Goal: Check status: Check status

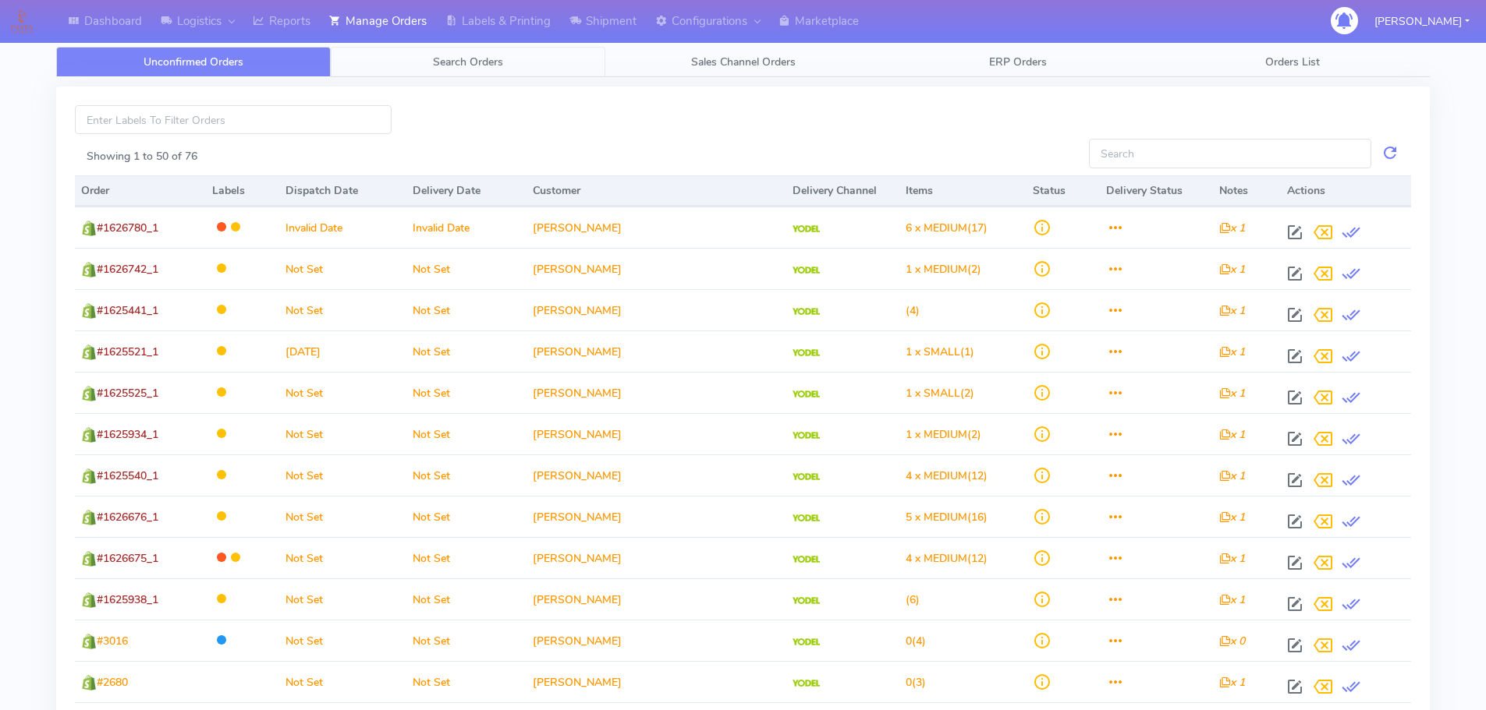
click at [418, 68] on link "Search Orders" at bounding box center [468, 62] width 275 height 30
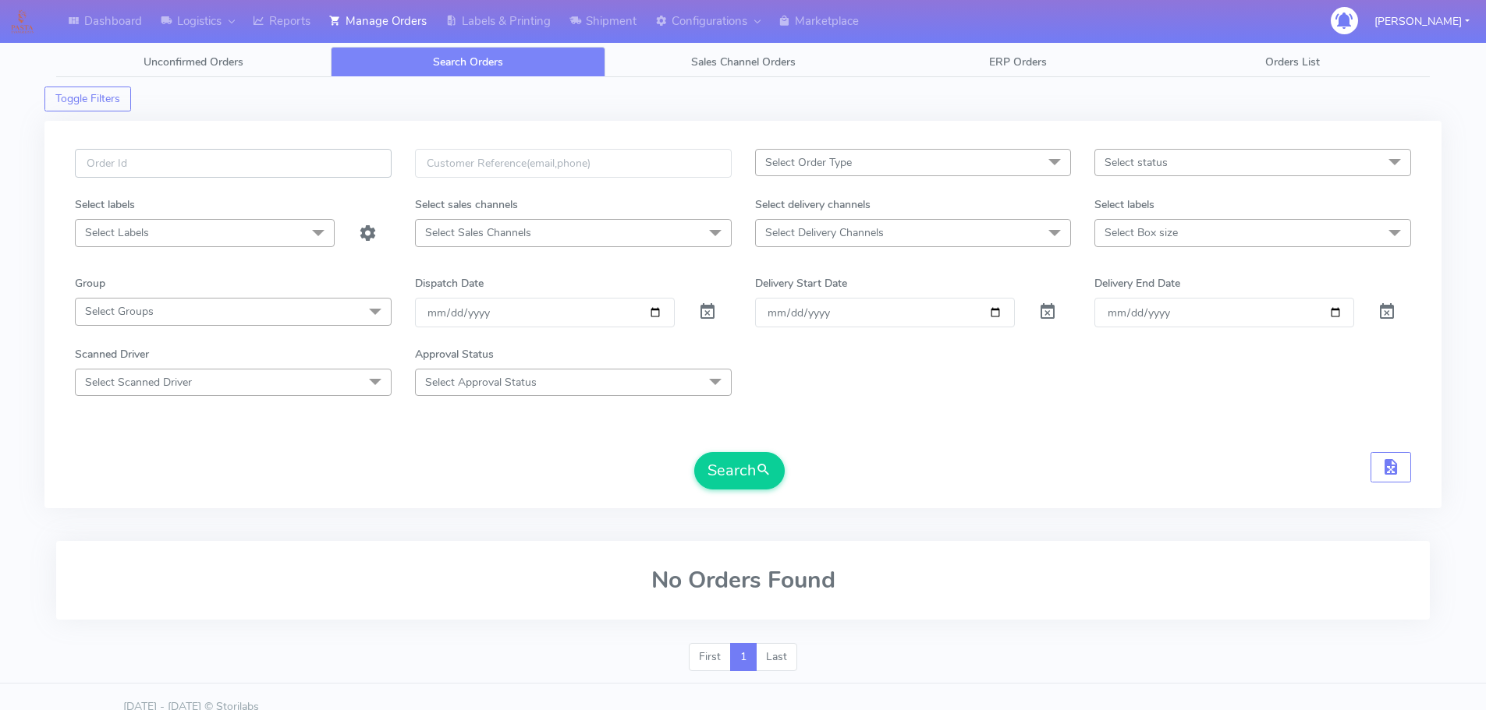
click at [332, 166] on input "text" at bounding box center [233, 163] width 317 height 29
paste input "1620739"
type input "1620739"
click at [714, 310] on span at bounding box center [707, 315] width 19 height 15
click at [712, 309] on span at bounding box center [707, 315] width 19 height 15
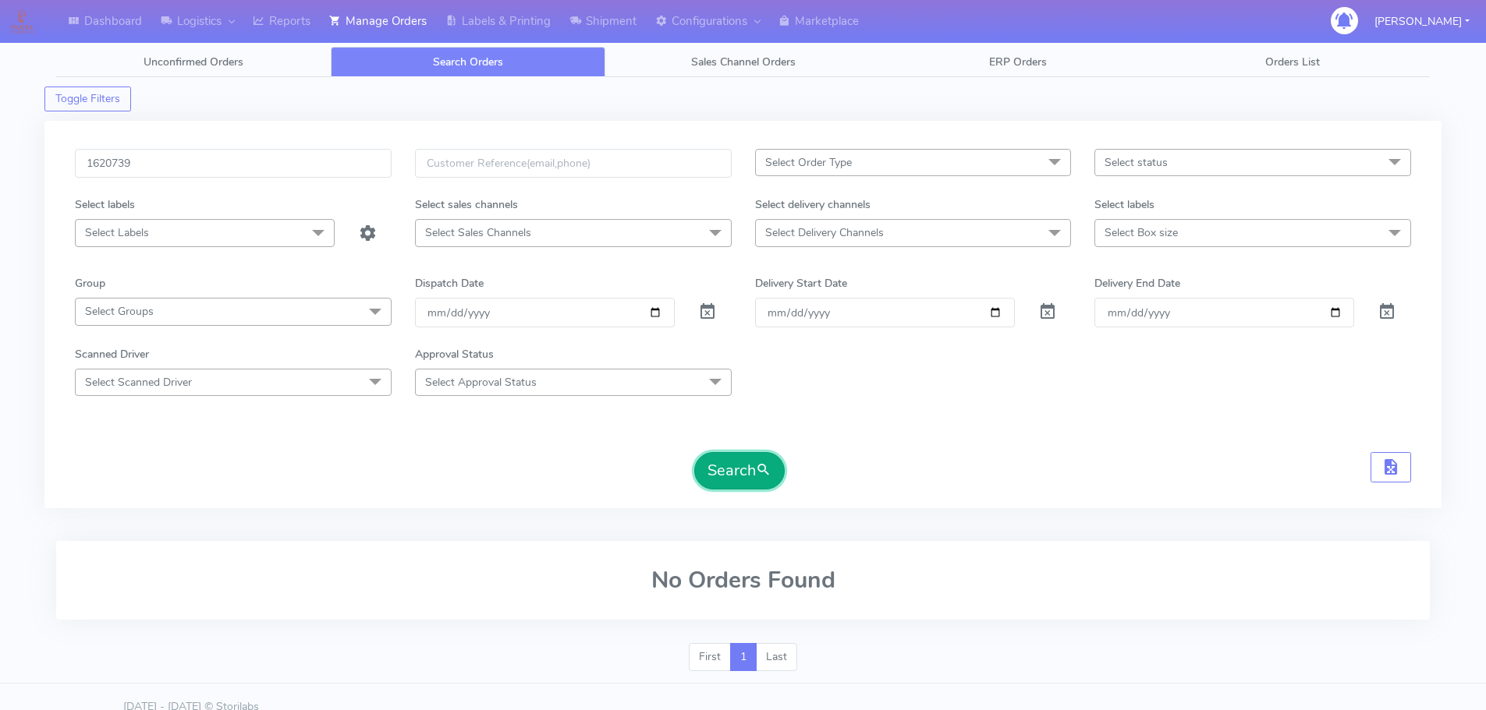
click at [745, 482] on button "Search" at bounding box center [739, 470] width 90 height 37
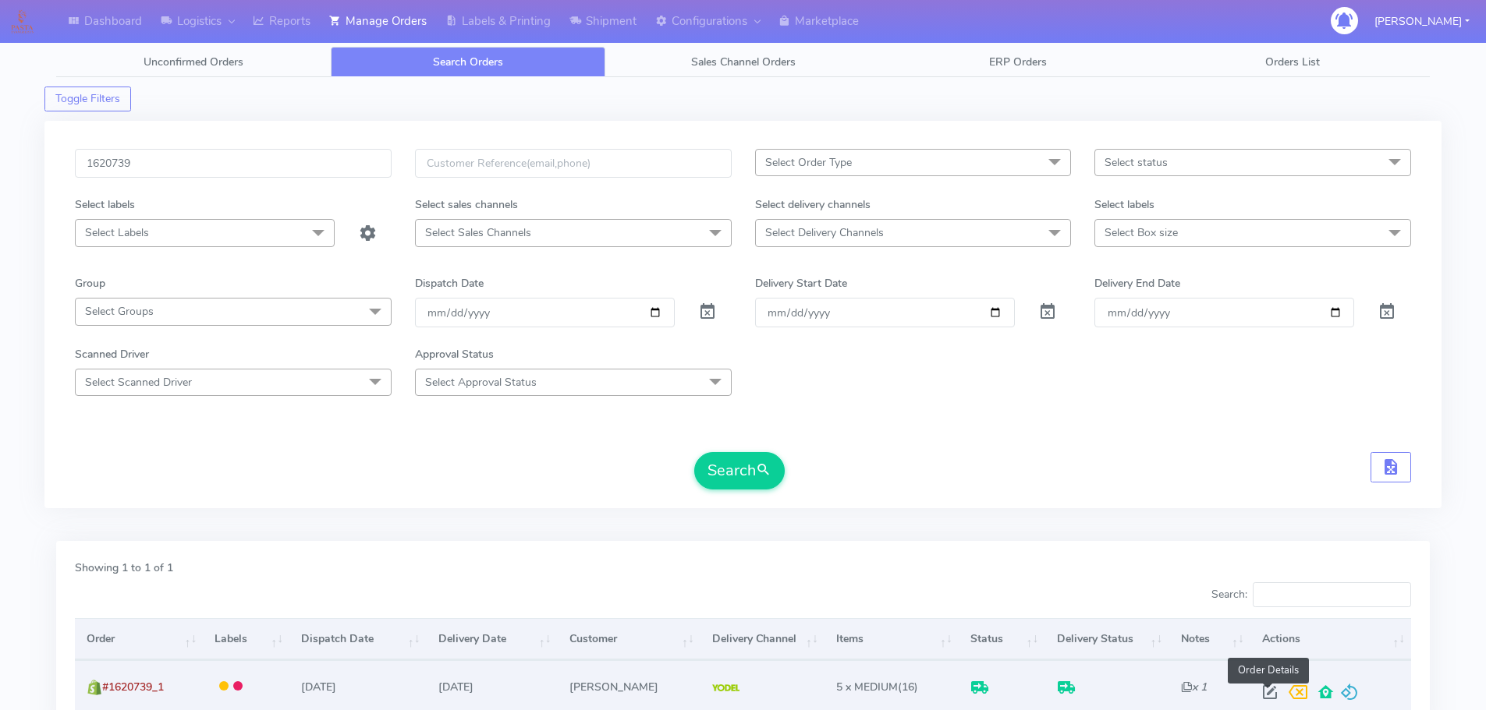
click at [1264, 690] on span at bounding box center [1270, 696] width 28 height 15
select select "5"
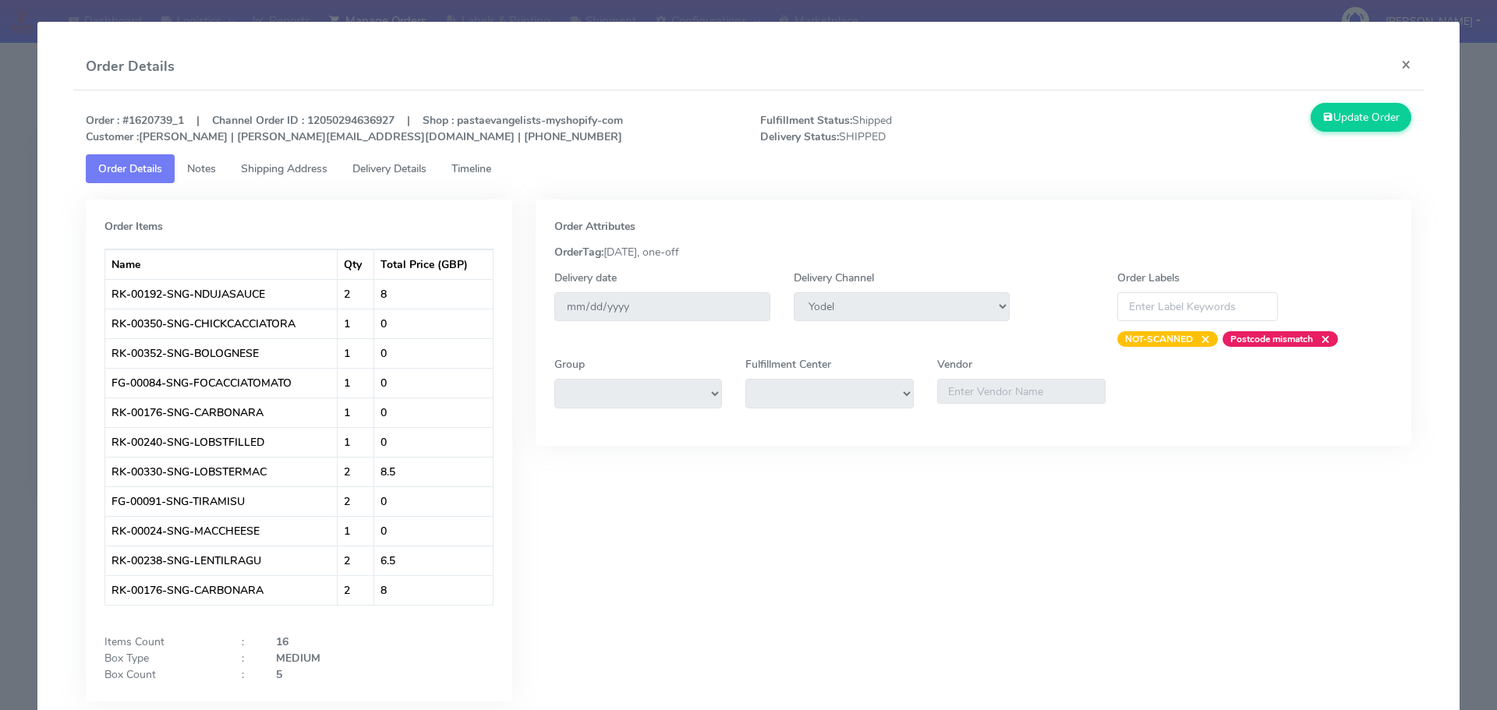
click at [477, 174] on span "Timeline" at bounding box center [472, 168] width 40 height 15
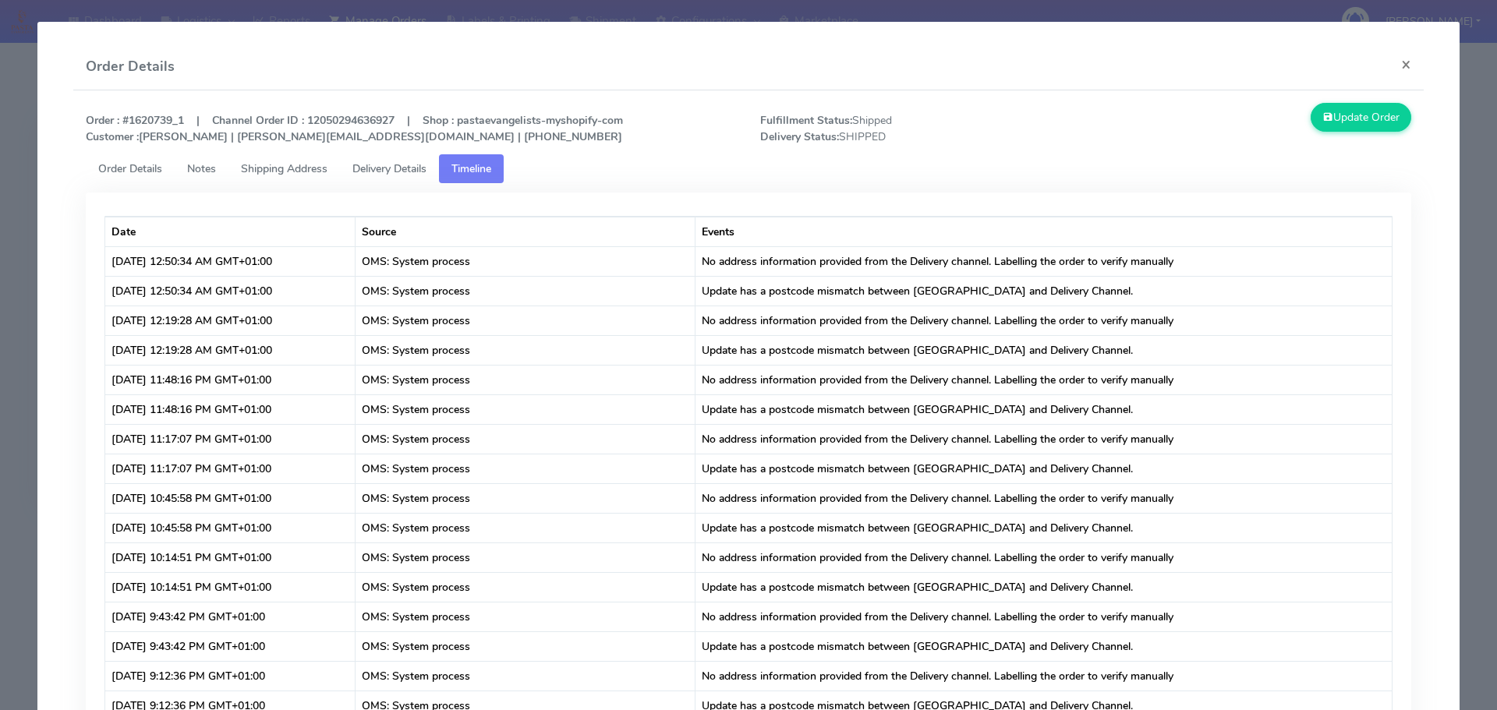
click at [387, 172] on span "Delivery Details" at bounding box center [390, 168] width 74 height 15
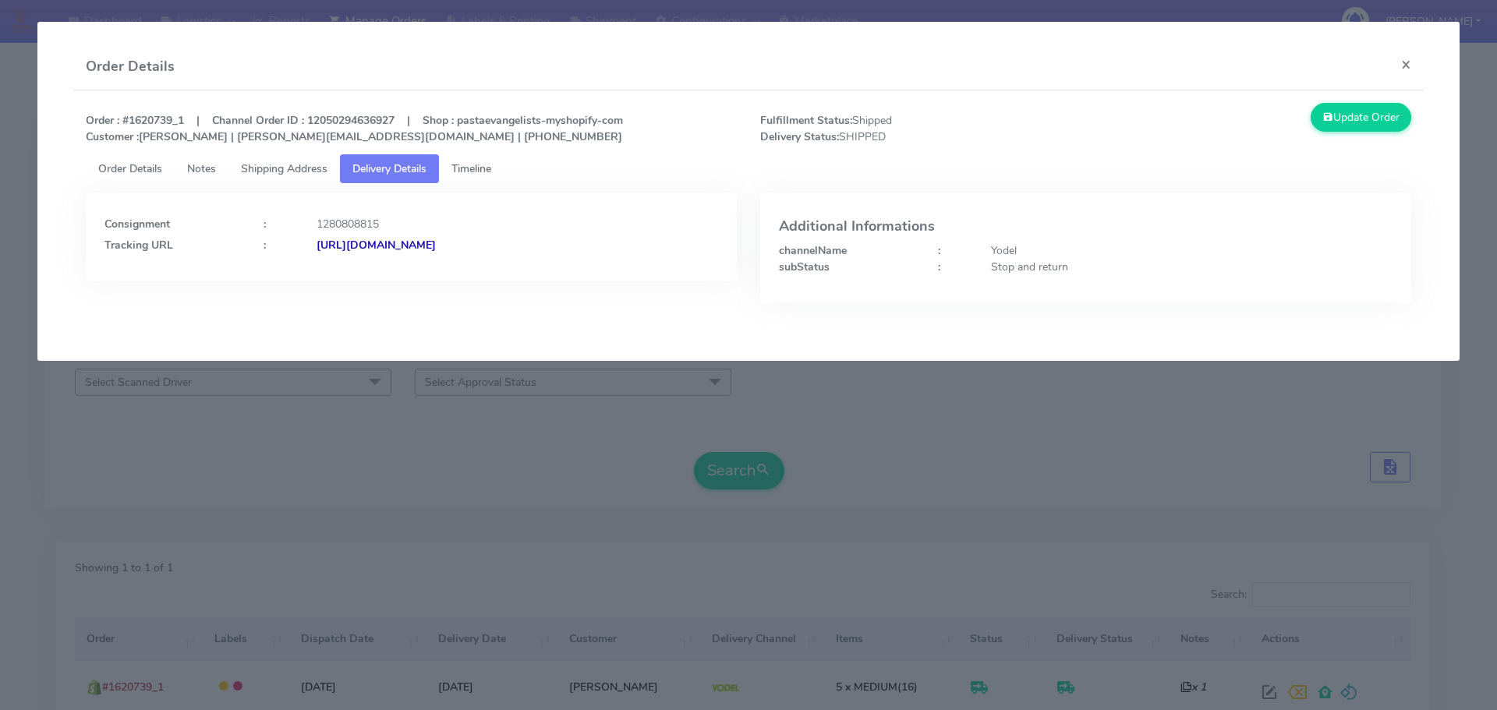
click at [315, 179] on link "Shipping Address" at bounding box center [285, 168] width 112 height 29
